Goal: Transaction & Acquisition: Purchase product/service

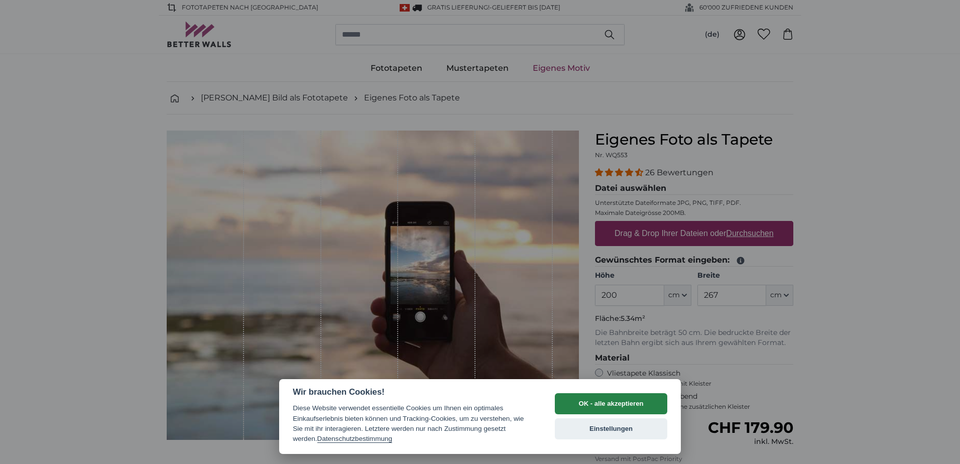
click at [610, 399] on button "OK - alle akzeptieren" at bounding box center [611, 403] width 112 height 21
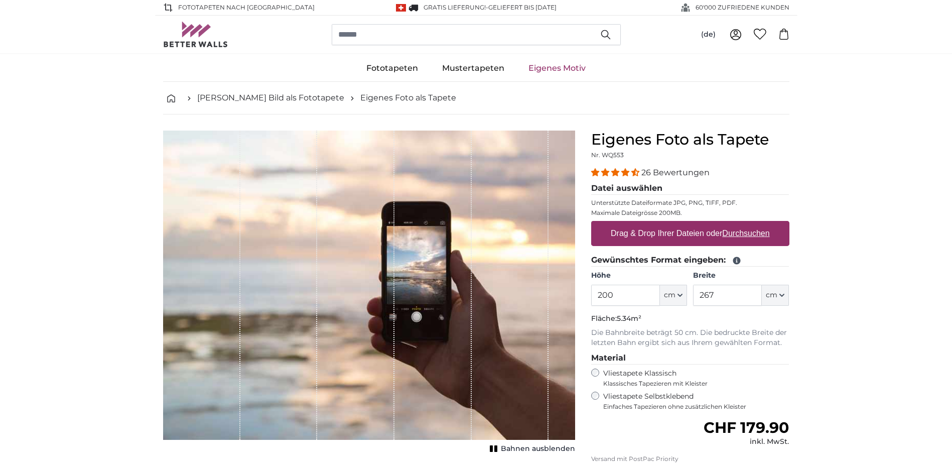
click at [741, 234] on u "Durchsuchen" at bounding box center [745, 233] width 47 height 9
click at [741, 224] on input "Drag & Drop Ihrer Dateien oder Durchsuchen" at bounding box center [690, 222] width 198 height 3
type input "**********"
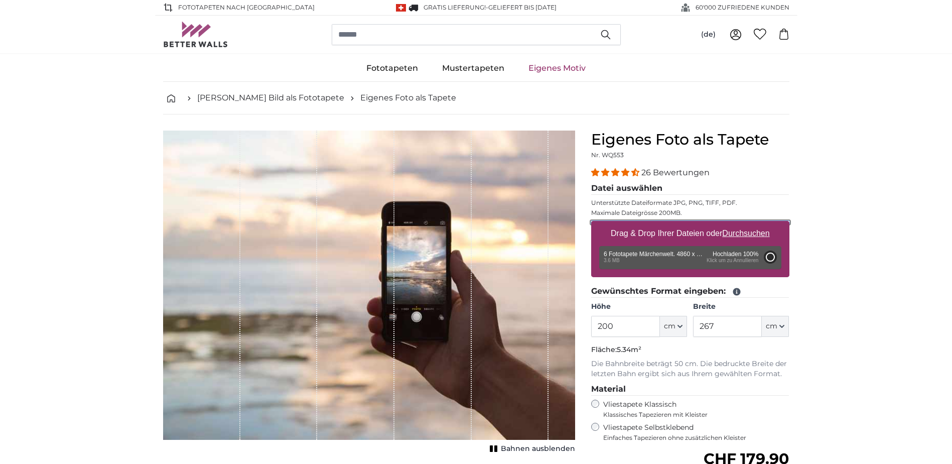
type input "348"
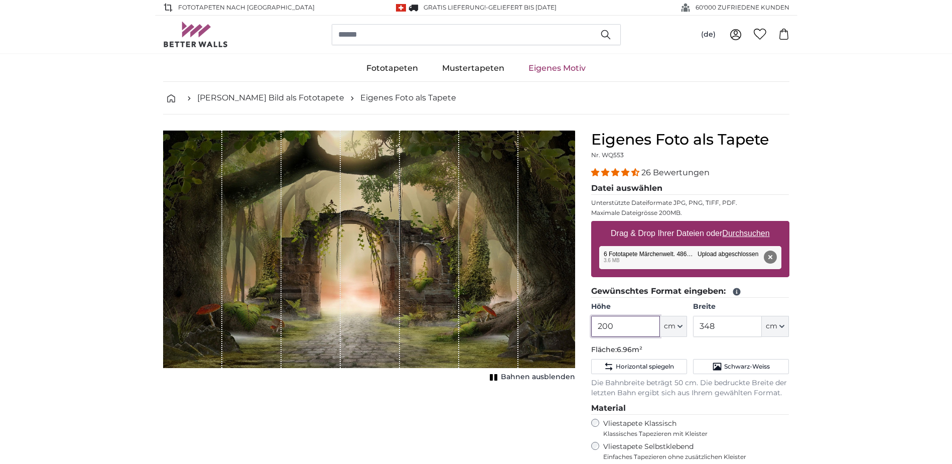
click at [615, 322] on input "200" at bounding box center [625, 326] width 69 height 21
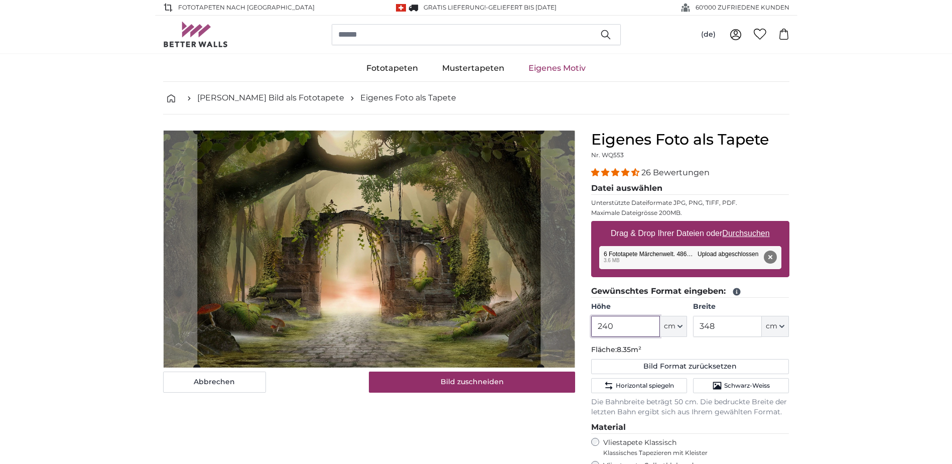
type input "240"
click at [724, 328] on input "348" at bounding box center [727, 326] width 69 height 21
type input "3"
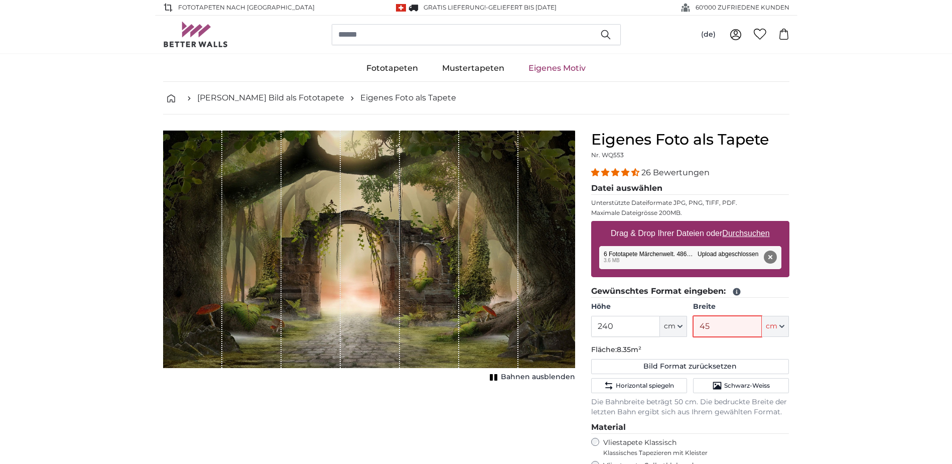
type input "450"
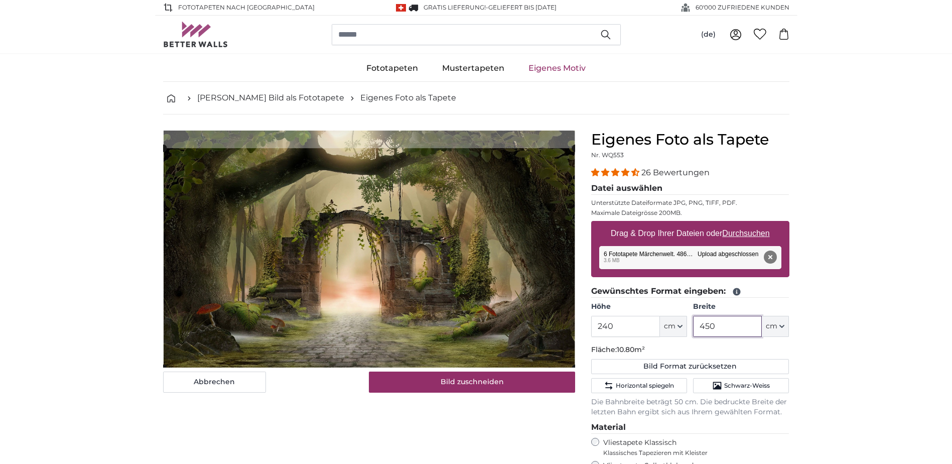
click at [493, 290] on cropper-handle at bounding box center [369, 258] width 412 height 220
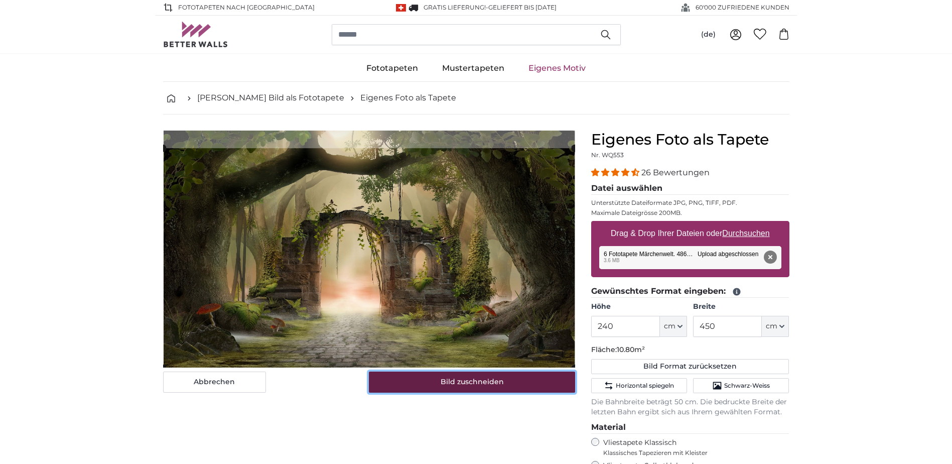
click at [446, 377] on button "Bild zuschneiden" at bounding box center [472, 381] width 206 height 21
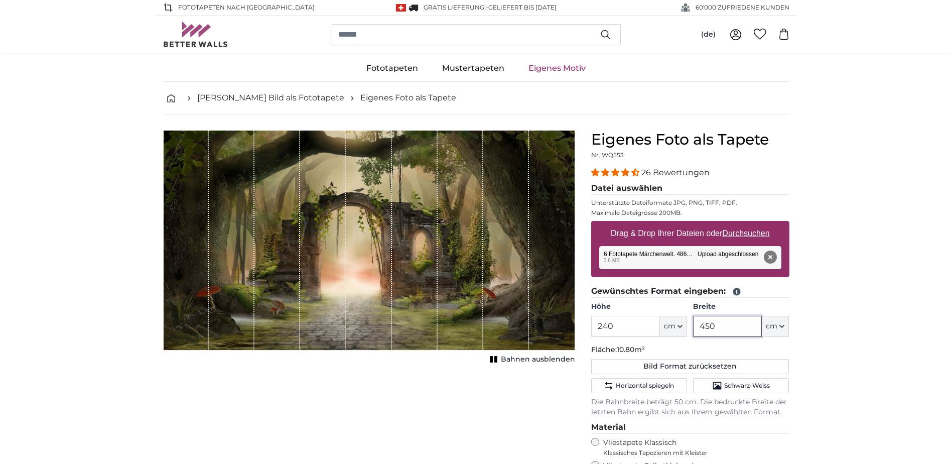
click at [718, 329] on input "450" at bounding box center [727, 326] width 69 height 21
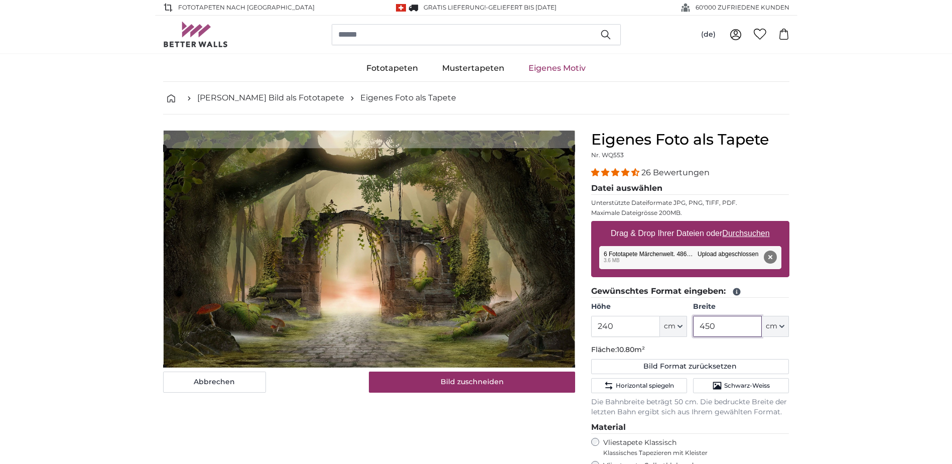
click at [300, 273] on cropper-handle at bounding box center [369, 258] width 412 height 220
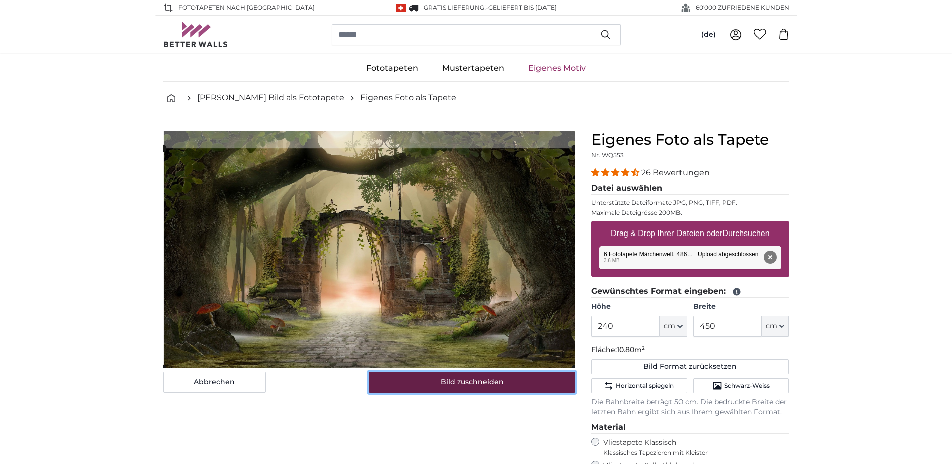
click at [464, 388] on button "Bild zuschneiden" at bounding box center [472, 381] width 206 height 21
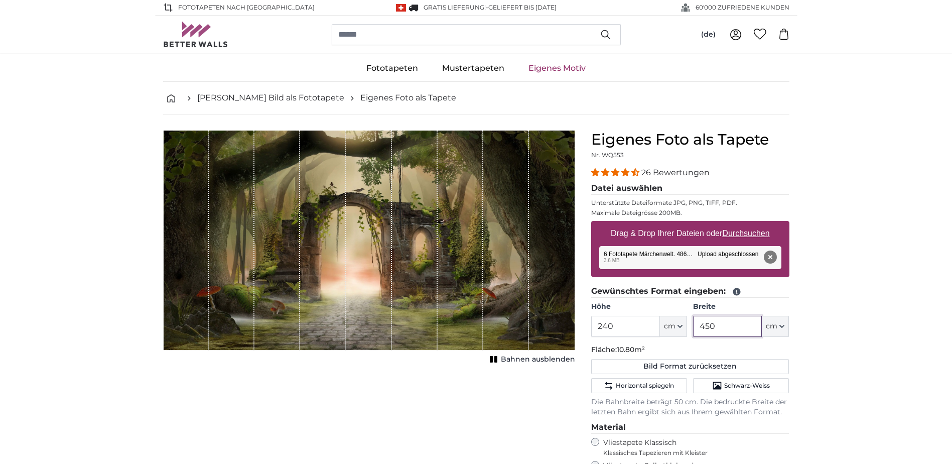
click at [726, 334] on input "450" at bounding box center [727, 326] width 69 height 21
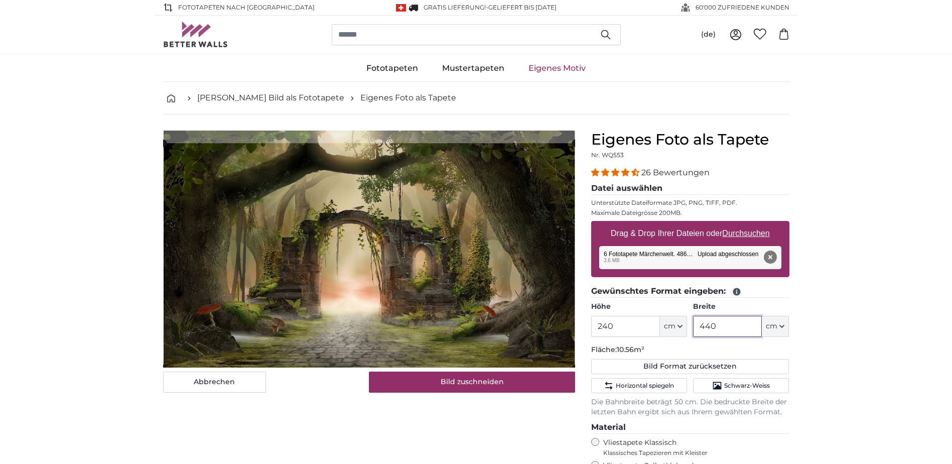
click at [463, 271] on cropper-handle at bounding box center [369, 255] width 412 height 225
click at [445, 248] on cropper-handle at bounding box center [369, 255] width 412 height 225
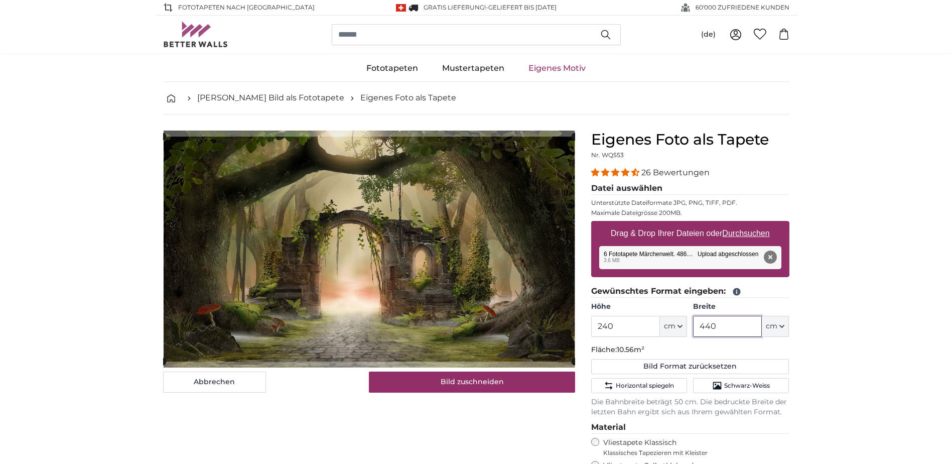
click at [733, 328] on input "440" at bounding box center [727, 326] width 69 height 21
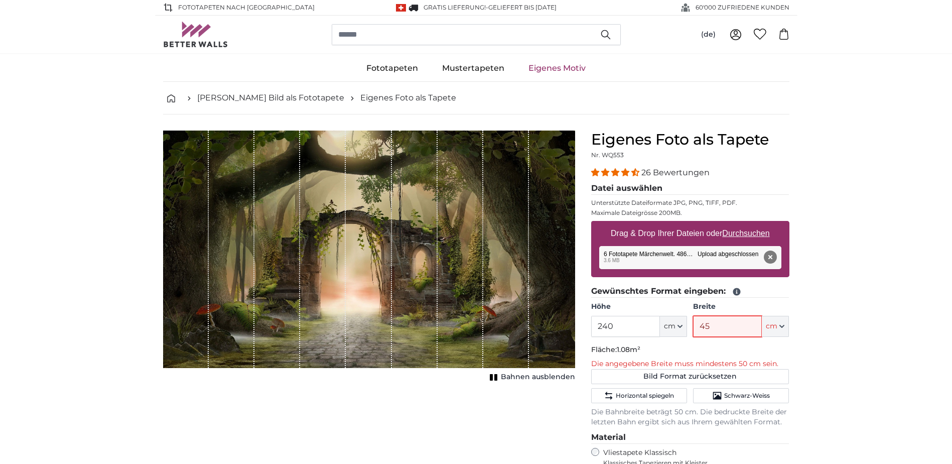
type input "450"
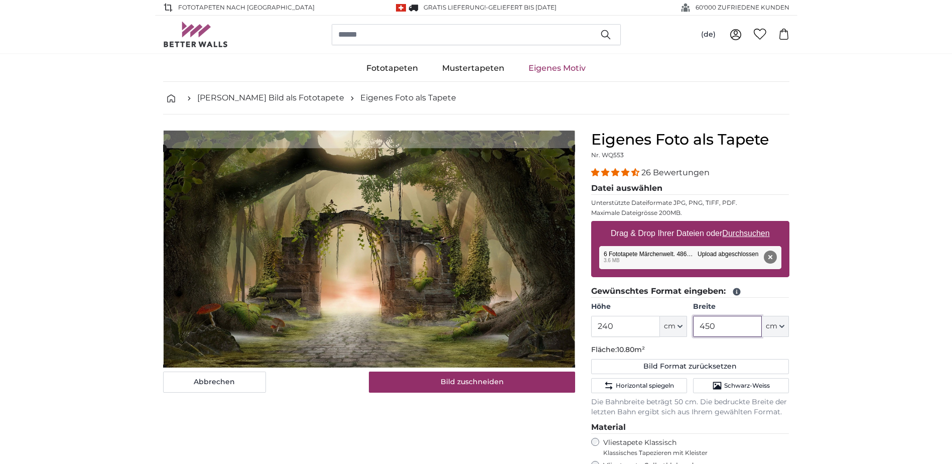
click at [410, 253] on cropper-handle at bounding box center [369, 258] width 412 height 220
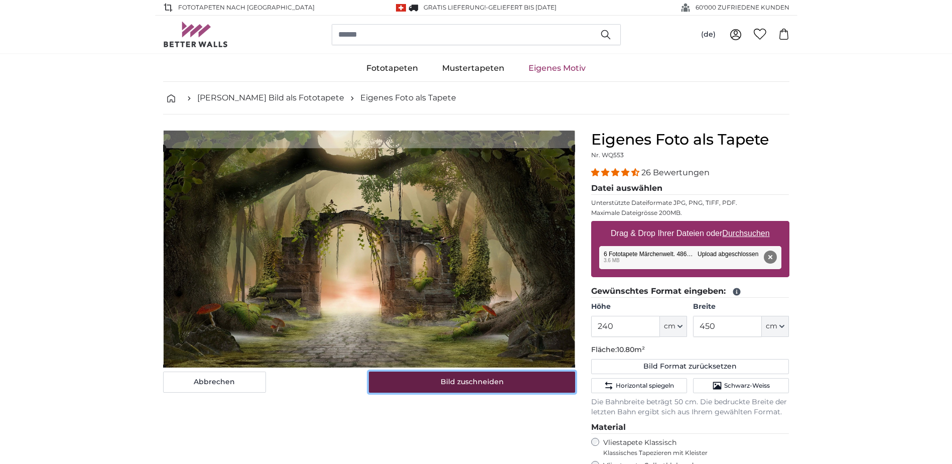
click at [493, 380] on button "Bild zuschneiden" at bounding box center [472, 381] width 206 height 21
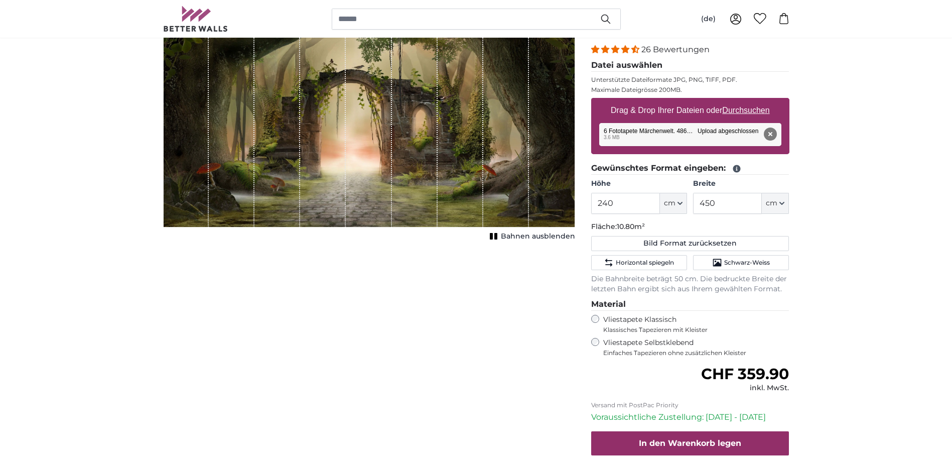
scroll to position [151, 0]
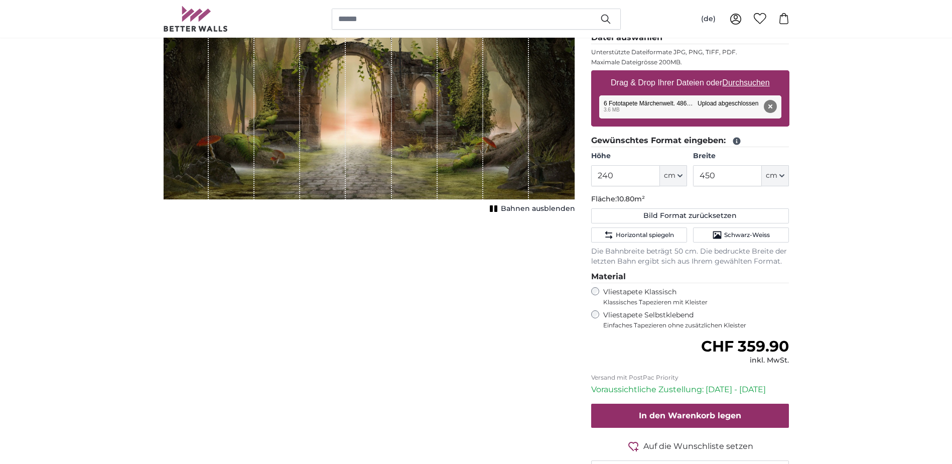
click at [769, 293] on label "Vliestapete Klassisch Klassisches Tapezieren mit Kleister" at bounding box center [692, 296] width 178 height 19
click at [756, 82] on u "Durchsuchen" at bounding box center [745, 82] width 47 height 9
click at [756, 73] on input "Drag & Drop Ihrer Dateien oder Durchsuchen" at bounding box center [690, 71] width 198 height 3
type input "**********"
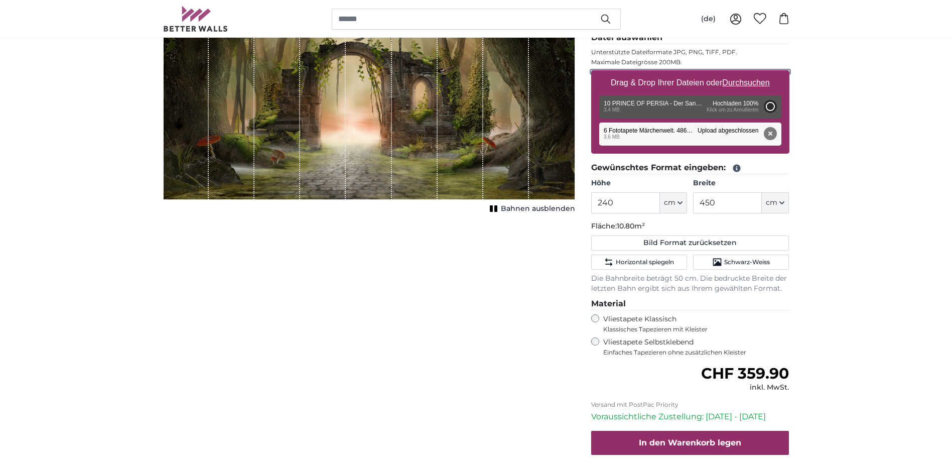
type input "200"
type input "356"
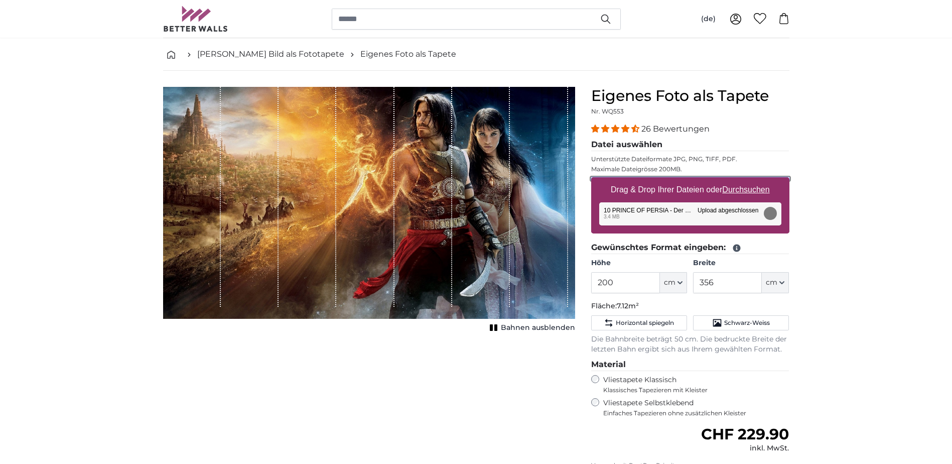
scroll to position [0, 0]
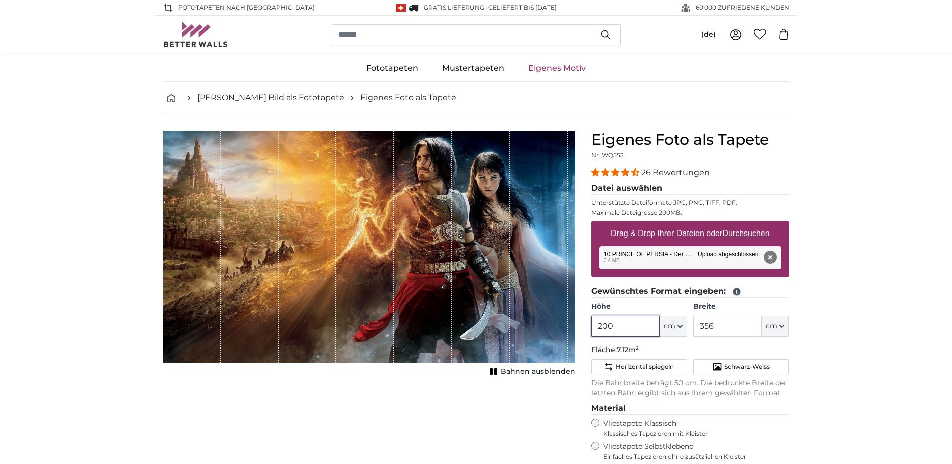
click at [623, 326] on input "200" at bounding box center [625, 326] width 69 height 21
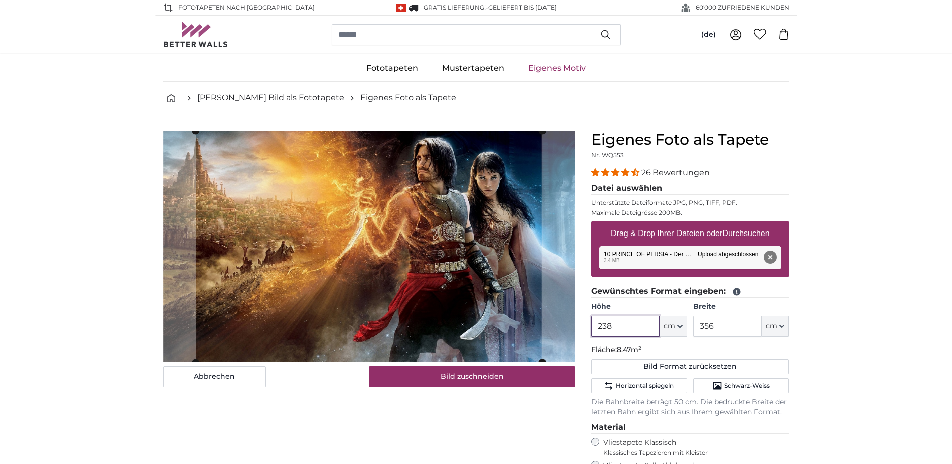
type input "238"
click at [724, 328] on input "356" at bounding box center [727, 326] width 69 height 21
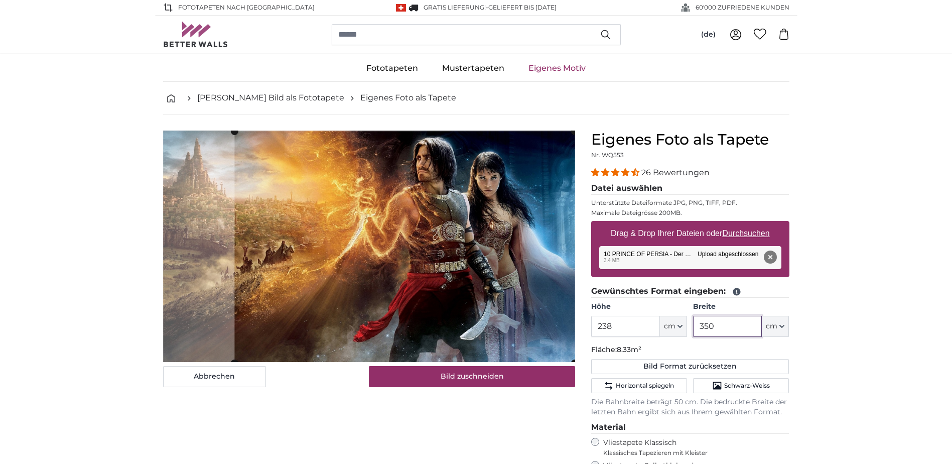
click at [407, 240] on cropper-handle at bounding box center [404, 246] width 340 height 231
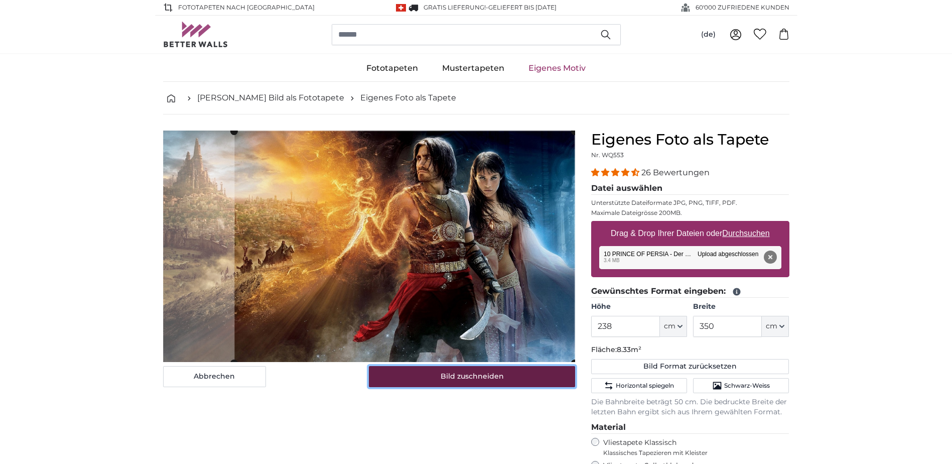
click at [457, 378] on button "Bild zuschneiden" at bounding box center [472, 376] width 206 height 21
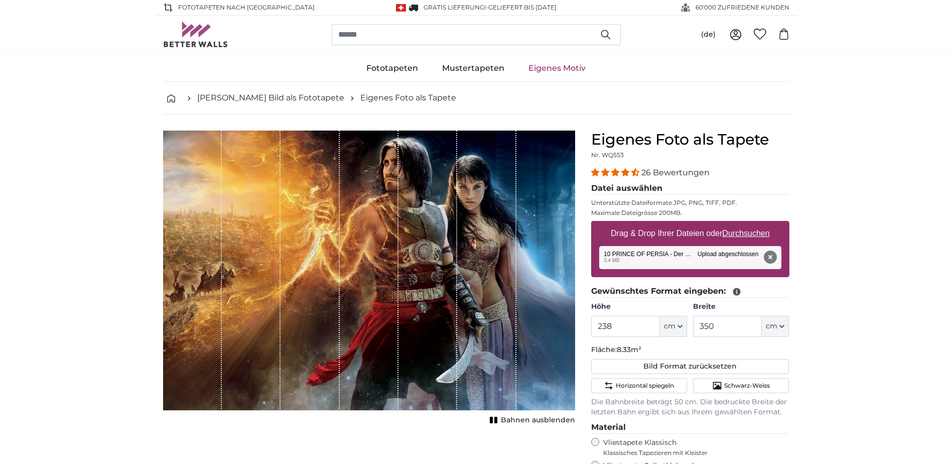
drag, startPoint x: 515, startPoint y: 307, endPoint x: 885, endPoint y: 352, distance: 372.7
click at [744, 331] on input "350" at bounding box center [727, 326] width 69 height 21
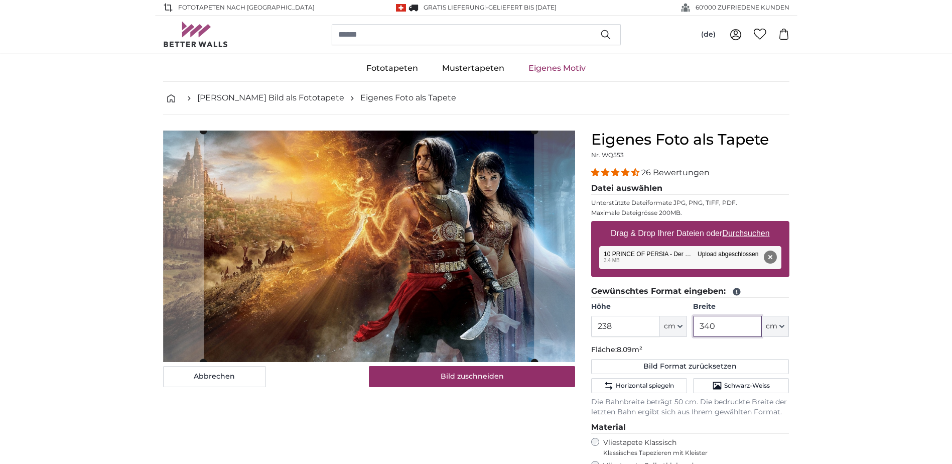
type input "340"
click at [612, 321] on input "238" at bounding box center [625, 326] width 69 height 21
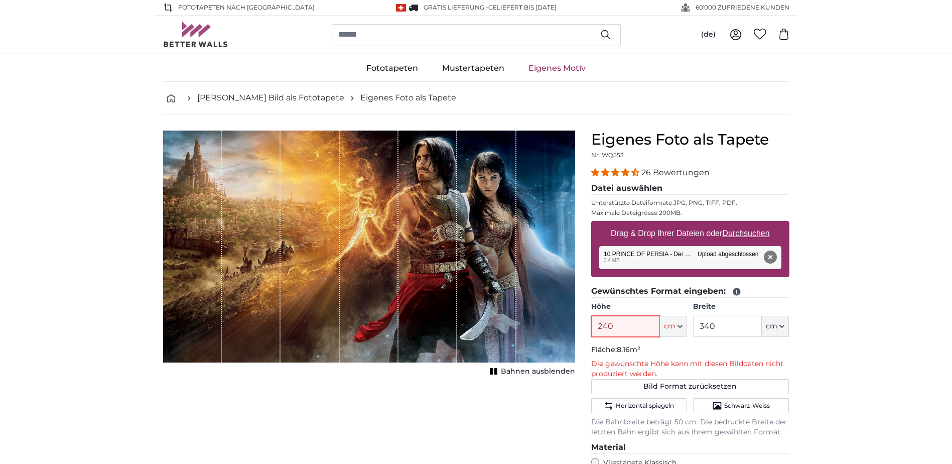
type input "240"
click at [715, 328] on input "340" at bounding box center [727, 326] width 69 height 21
type input "350"
click at [617, 327] on input "240" at bounding box center [625, 326] width 69 height 21
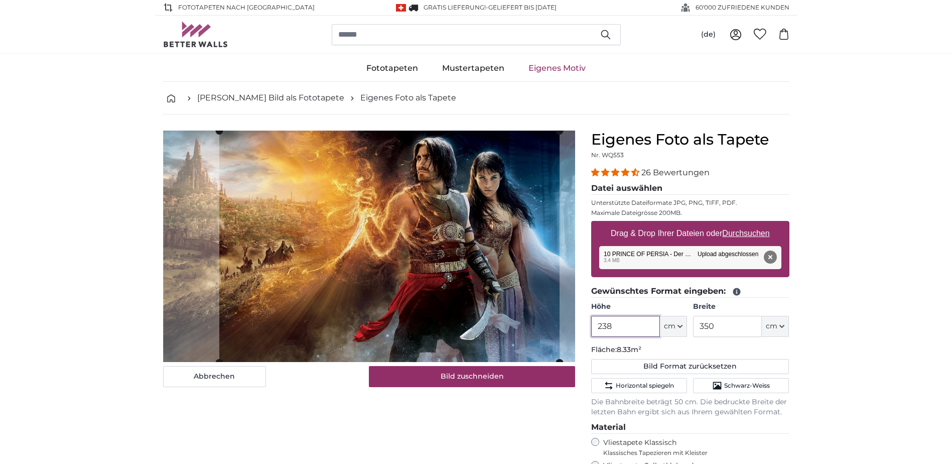
click at [416, 241] on cropper-handle at bounding box center [389, 245] width 340 height 231
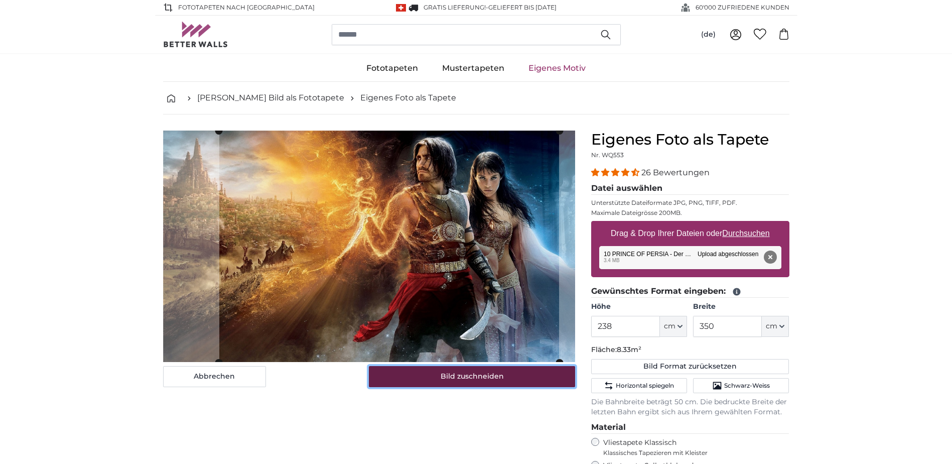
click at [493, 382] on button "Bild zuschneiden" at bounding box center [472, 376] width 206 height 21
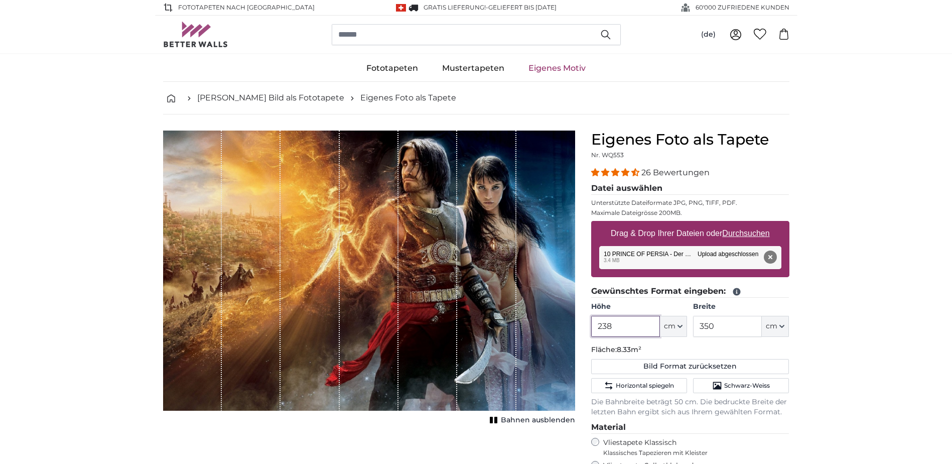
click at [627, 323] on input "238" at bounding box center [625, 326] width 69 height 21
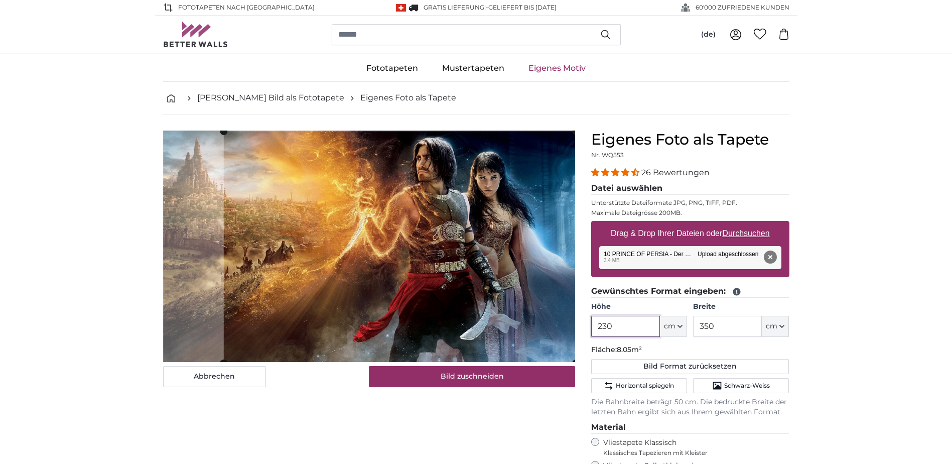
click at [433, 254] on cropper-handle at bounding box center [399, 246] width 352 height 231
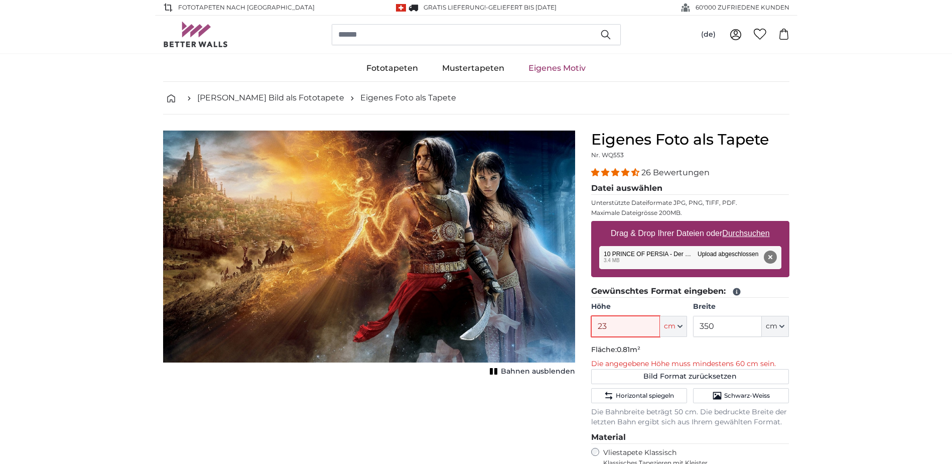
type input "238"
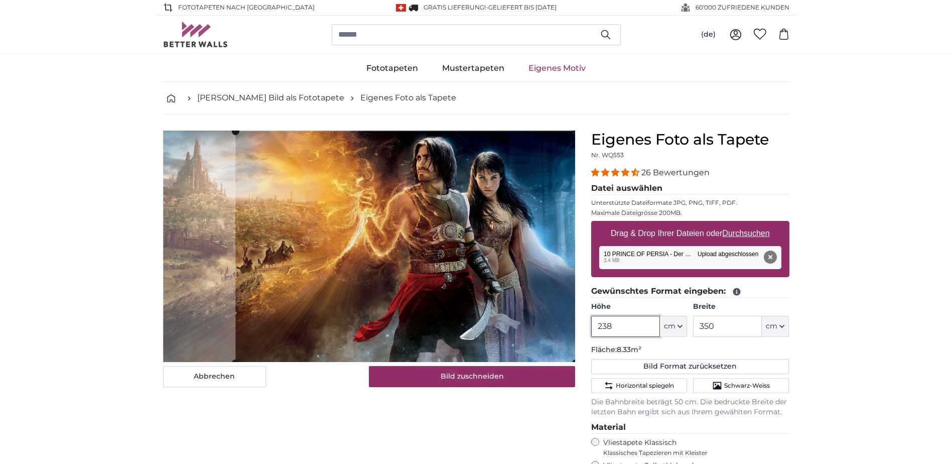
click at [516, 293] on cropper-handle at bounding box center [405, 246] width 340 height 231
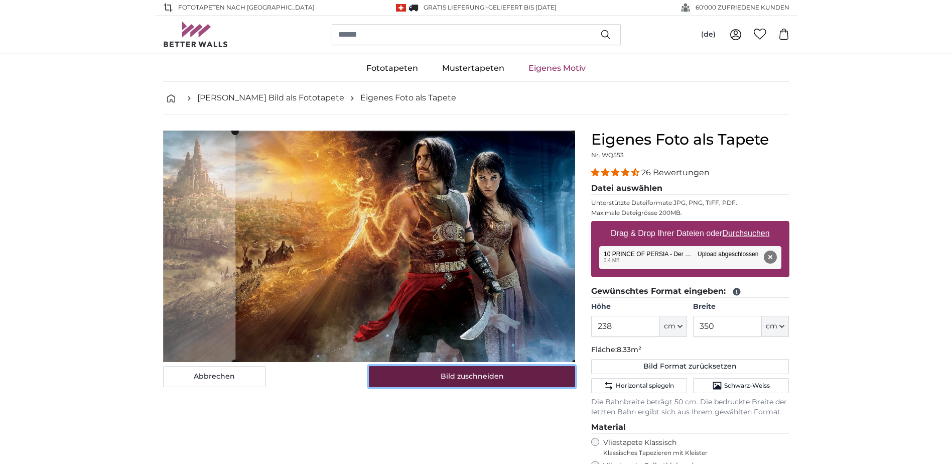
click at [517, 376] on button "Bild zuschneiden" at bounding box center [472, 376] width 206 height 21
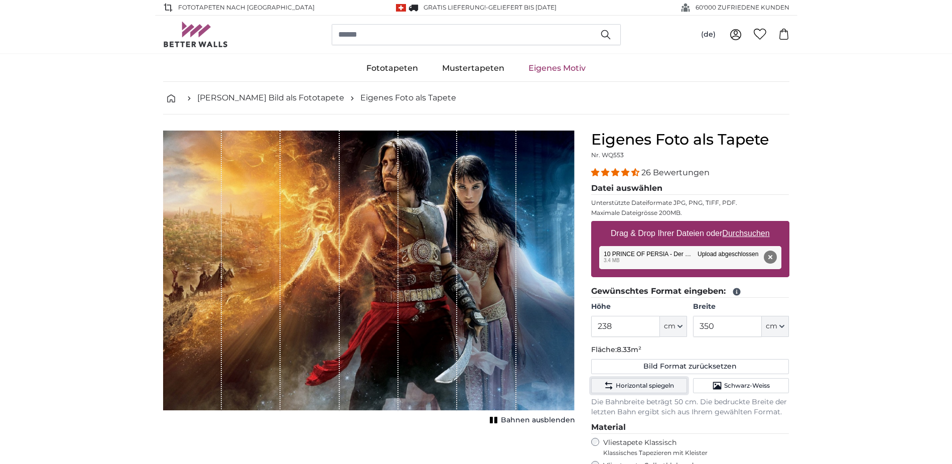
click at [653, 388] on span "Horizontal spiegeln" at bounding box center [645, 385] width 58 height 8
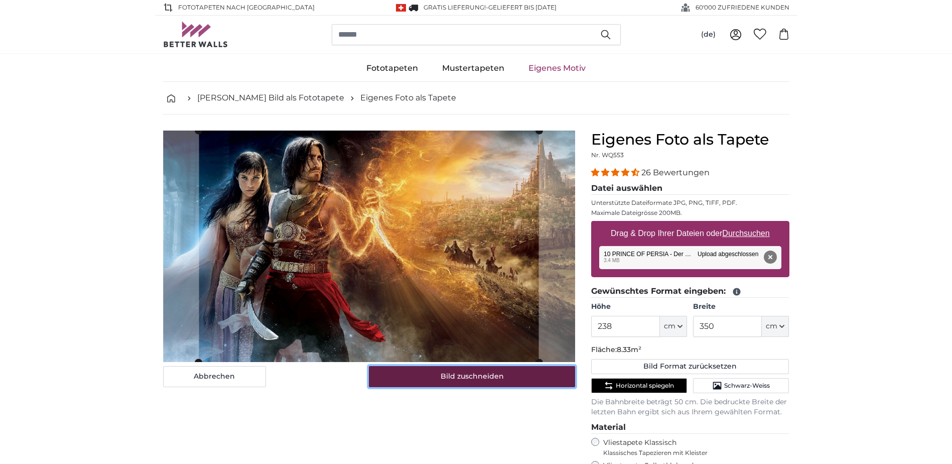
click at [507, 378] on button "Bild zuschneiden" at bounding box center [472, 376] width 206 height 21
